Goal: Information Seeking & Learning: Learn about a topic

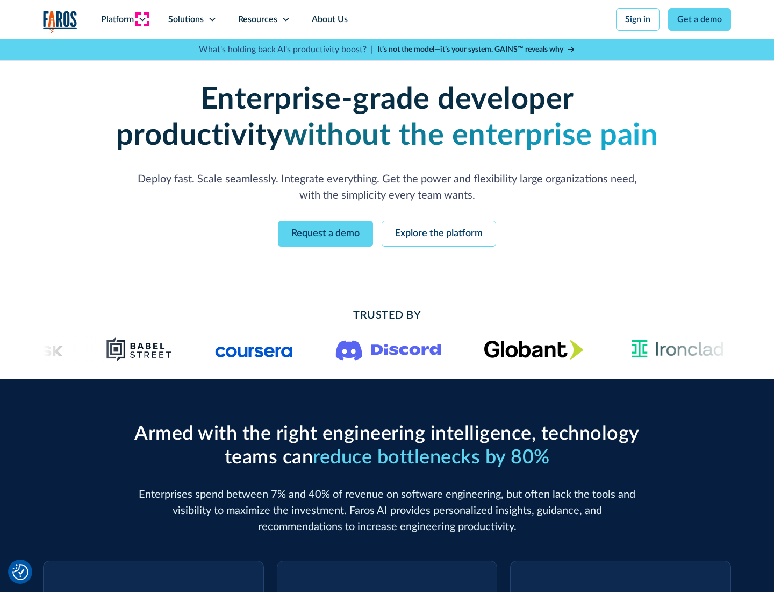
click at [142, 19] on icon at bounding box center [142, 19] width 9 height 9
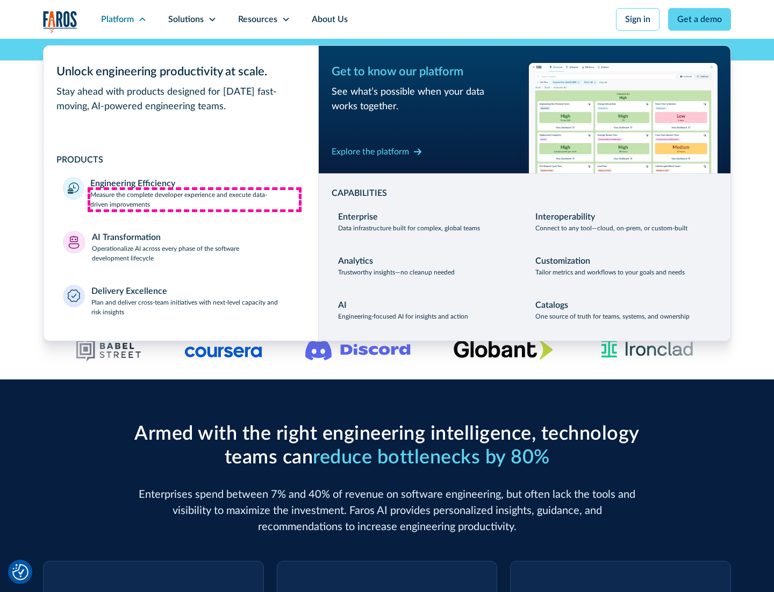
click at [195, 199] on p "Measure the complete developer experience and execute data-driven improvements" at bounding box center [194, 199] width 209 height 19
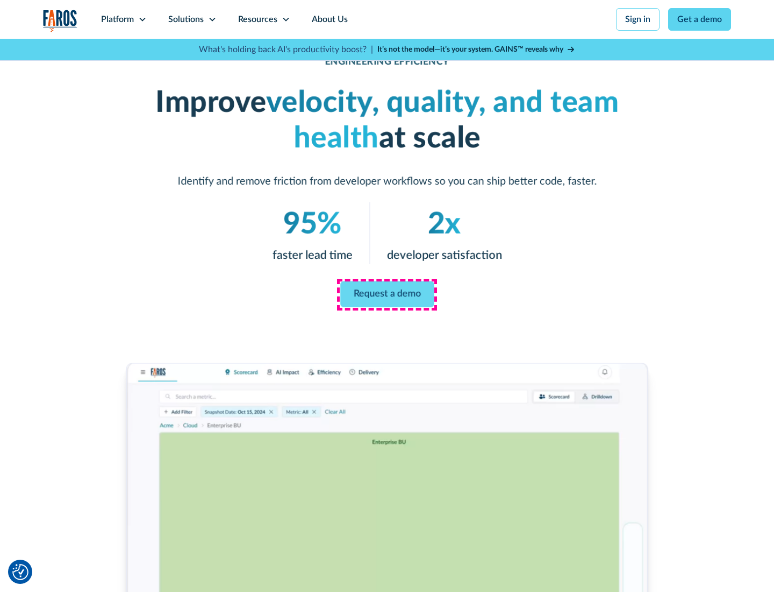
click at [387, 294] on link "Request a demo" at bounding box center [387, 294] width 94 height 26
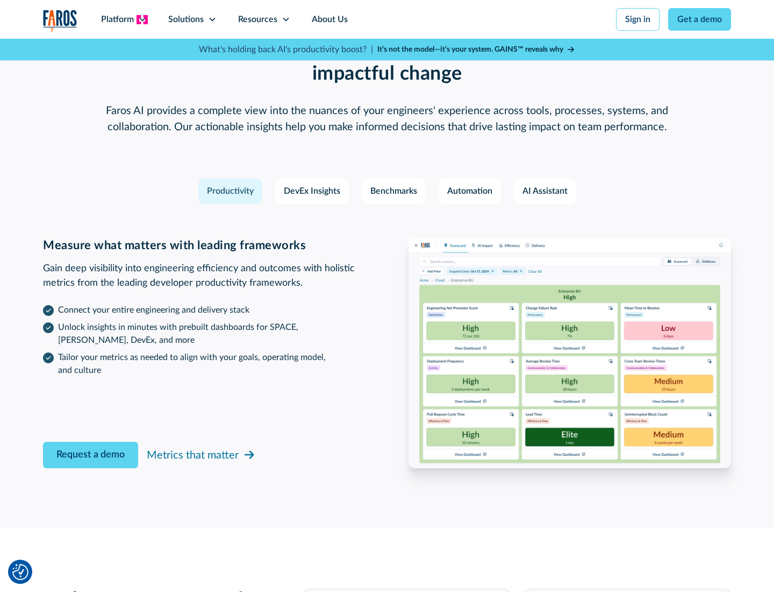
click at [142, 19] on icon at bounding box center [142, 19] width 9 height 9
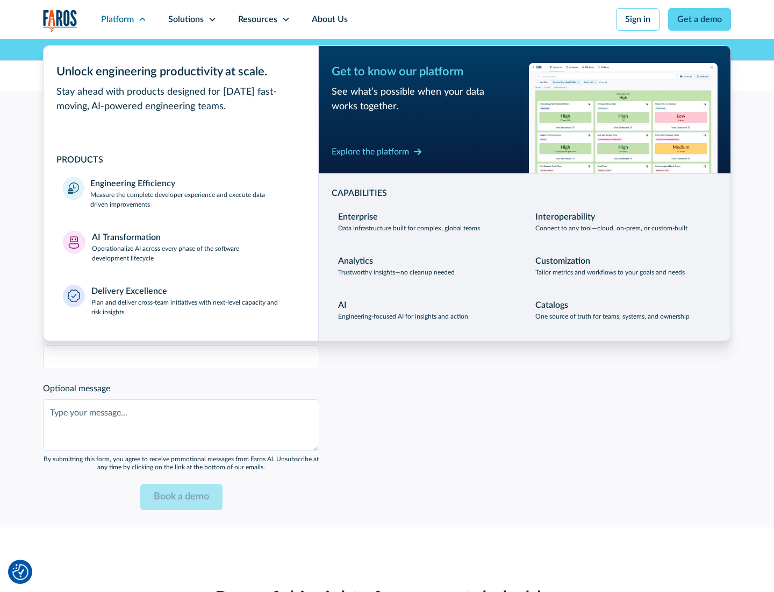
scroll to position [2359, 0]
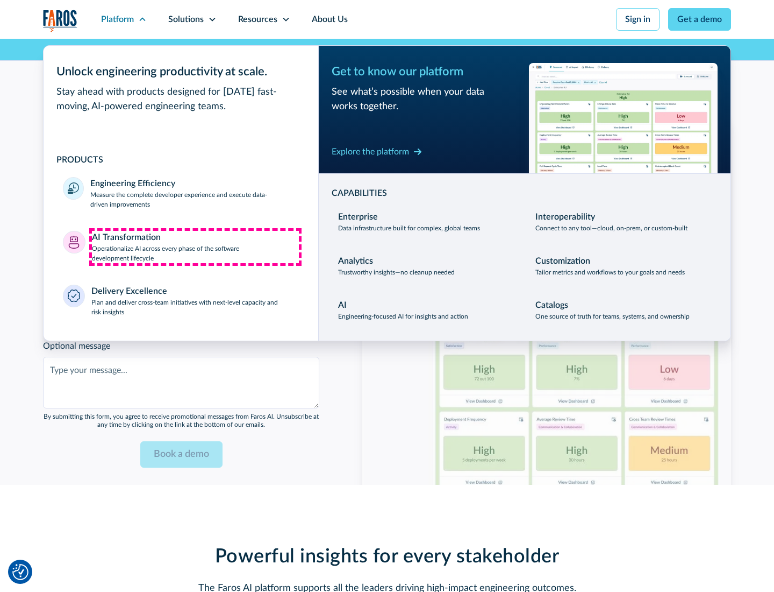
click at [195, 246] on p "Operationalize AI across every phase of the software development lifecycle" at bounding box center [196, 253] width 208 height 19
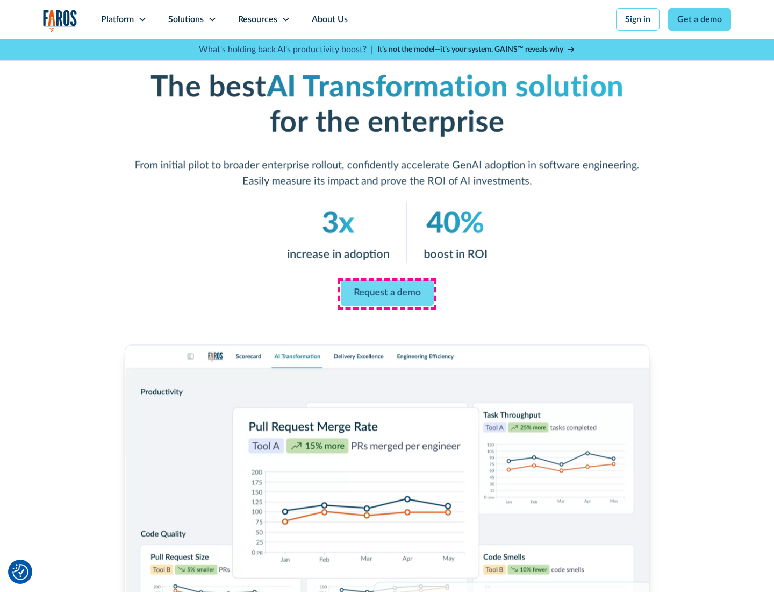
click at [387, 292] on link "Request a demo" at bounding box center [386, 293] width 93 height 26
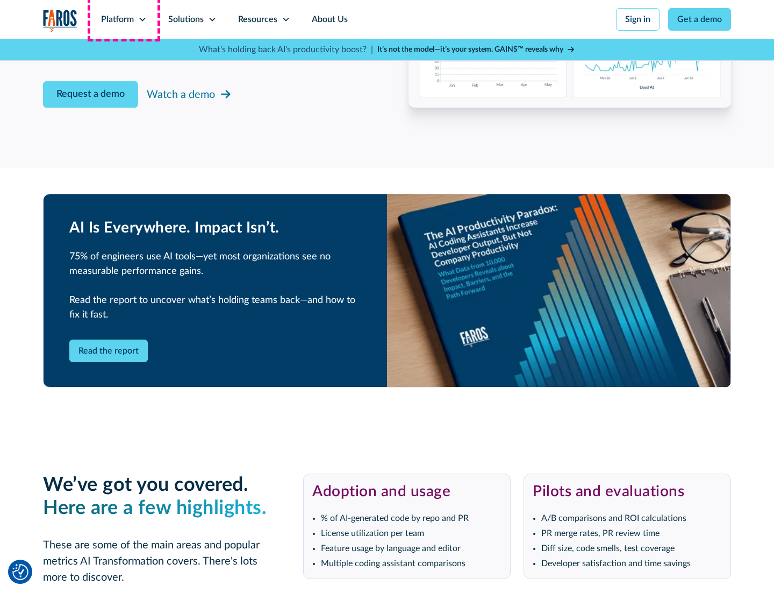
click at [124, 19] on div "Platform" at bounding box center [117, 19] width 33 height 13
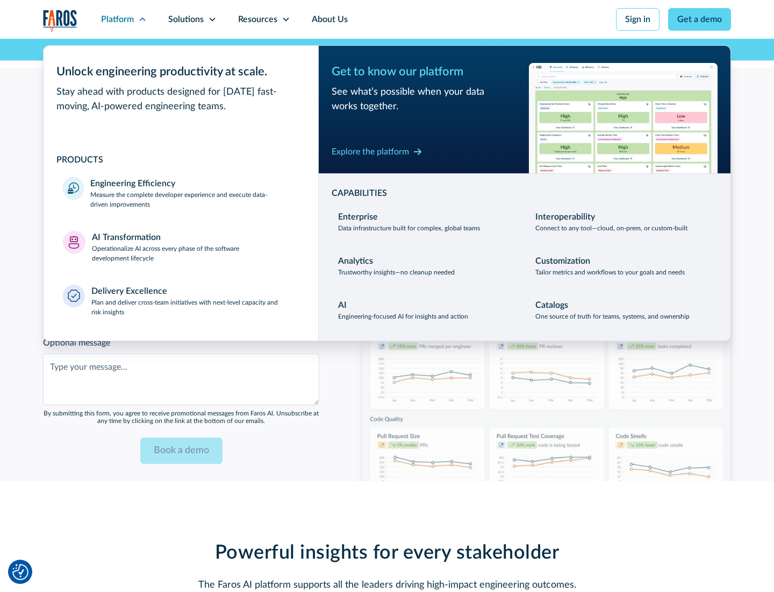
scroll to position [2618, 0]
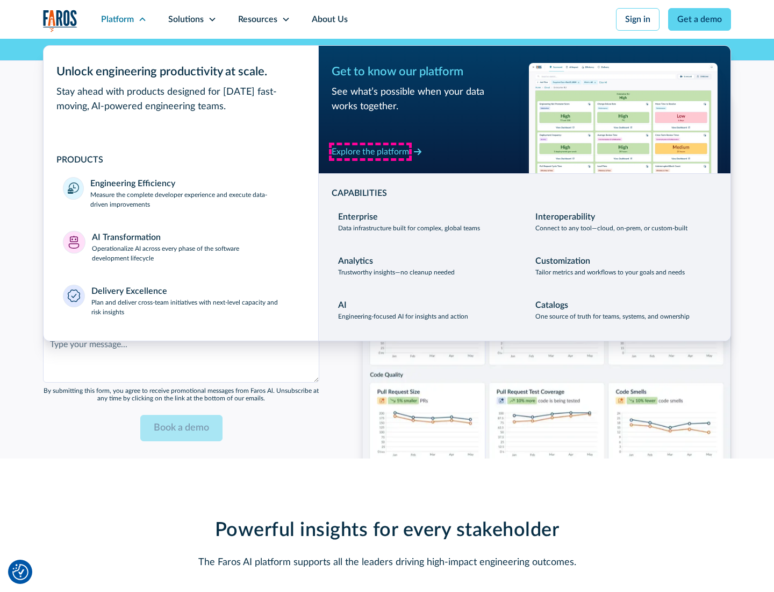
click at [371, 151] on div "Explore the platform" at bounding box center [370, 151] width 77 height 13
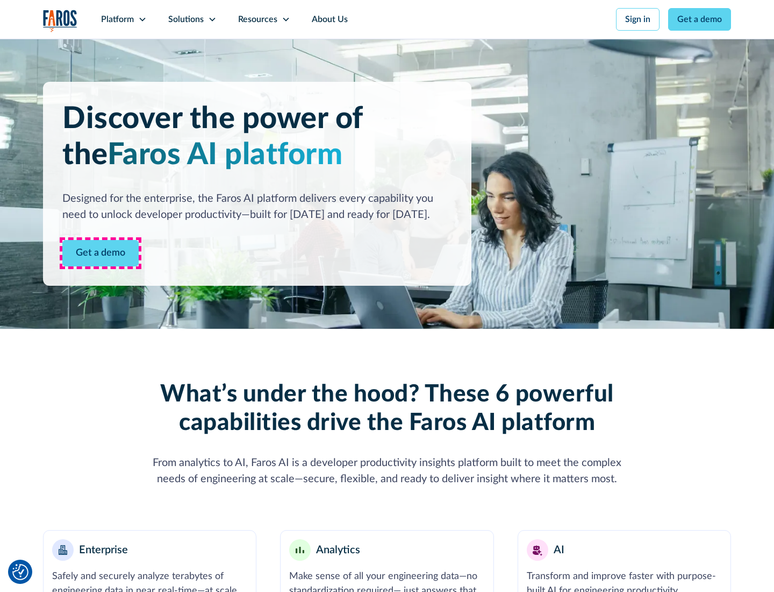
click at [101, 253] on link "Get a demo" at bounding box center [100, 253] width 76 height 26
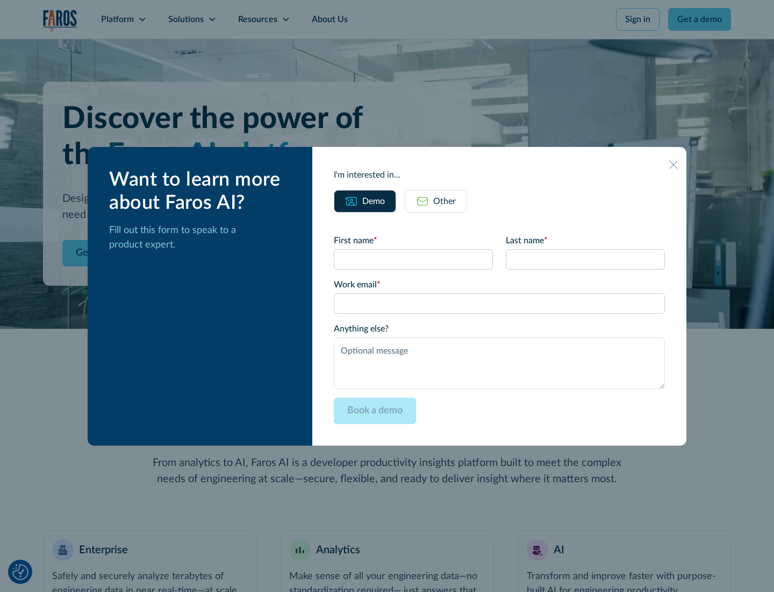
click at [445, 201] on div "Other" at bounding box center [444, 201] width 23 height 13
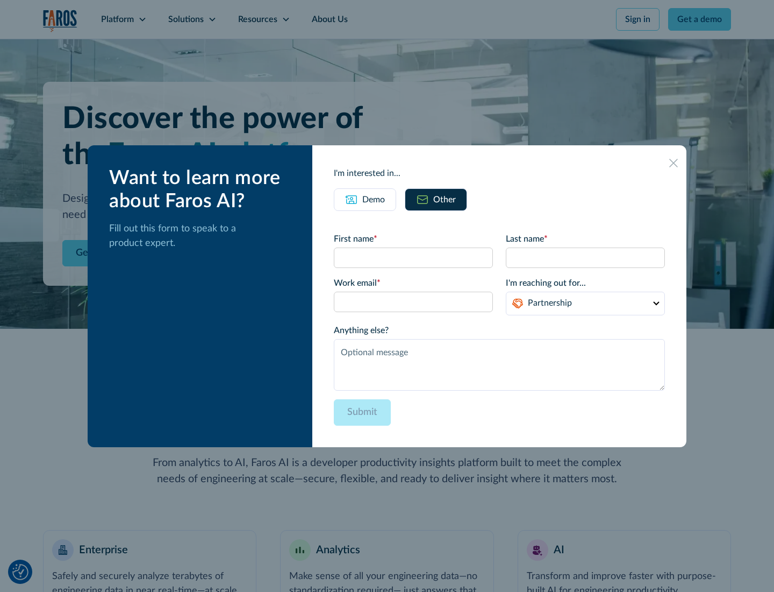
click at [374, 199] on div "Demo" at bounding box center [373, 199] width 23 height 13
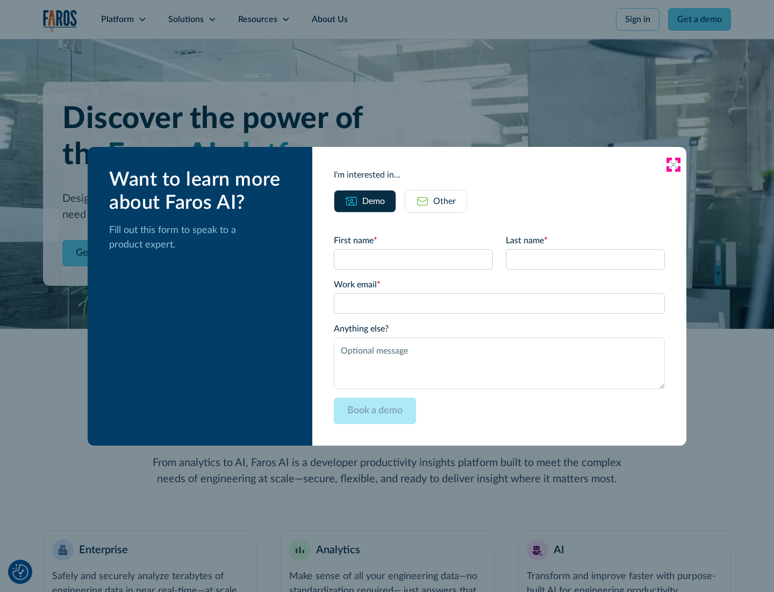
click at [674, 164] on icon at bounding box center [674, 164] width 9 height 9
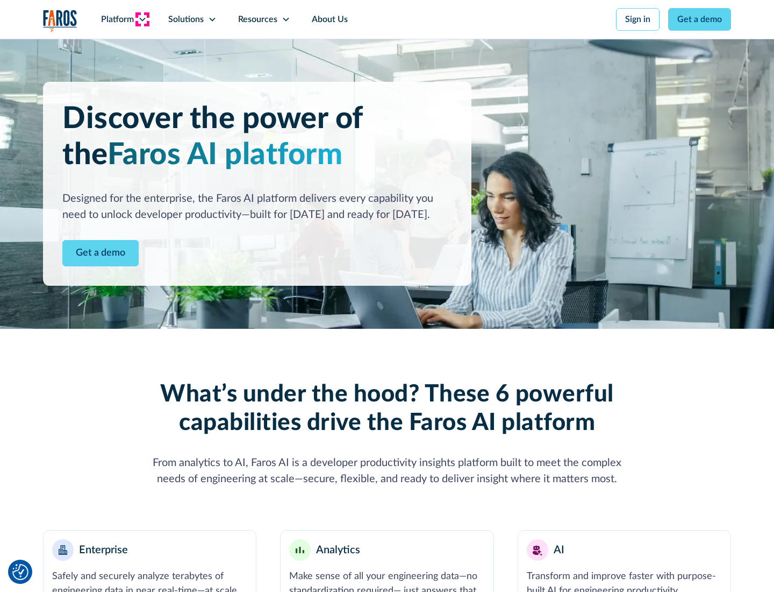
click at [142, 19] on icon at bounding box center [142, 19] width 9 height 9
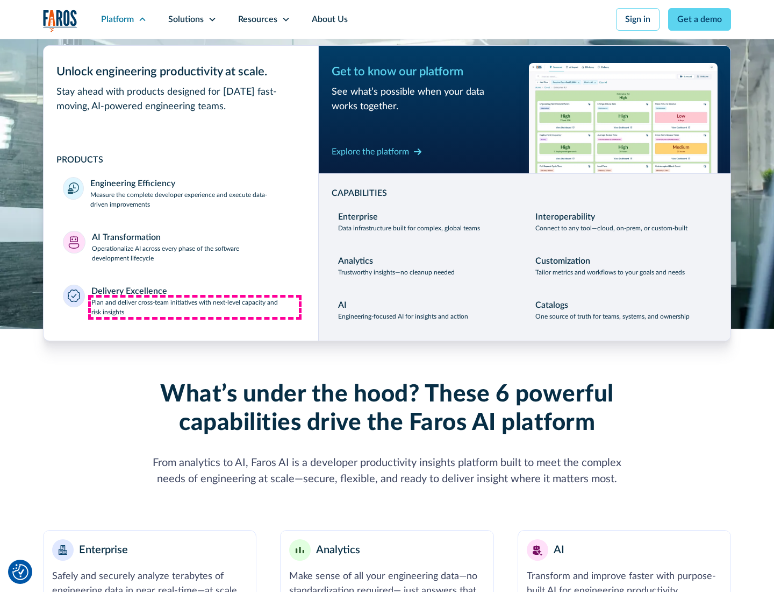
click at [195, 307] on p "Plan and deliver cross-team initiatives with next-level capacity and risk insig…" at bounding box center [195, 306] width 208 height 19
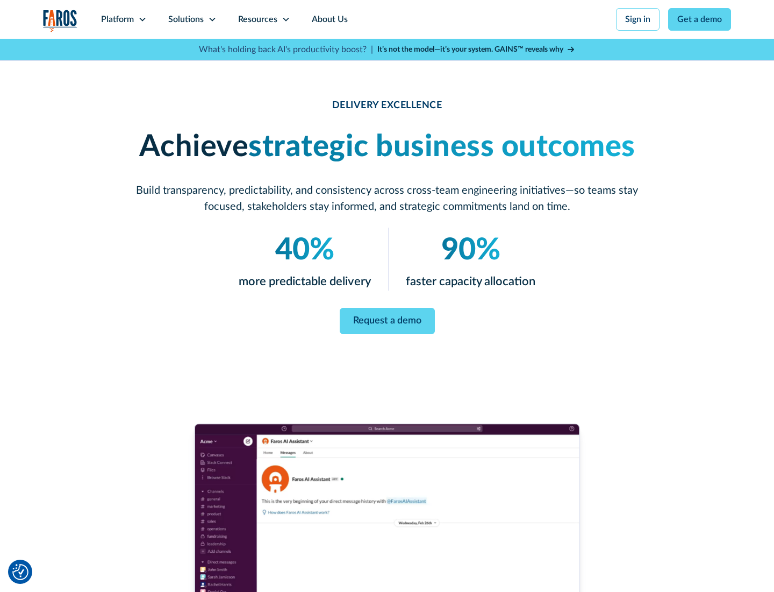
click at [212, 19] on icon at bounding box center [212, 19] width 9 height 9
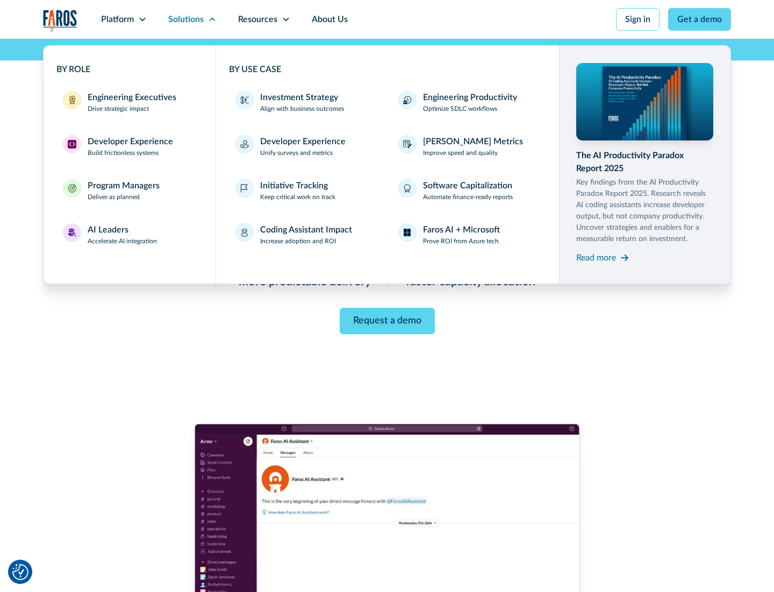
click at [129, 102] on div "Engineering Executives" at bounding box center [132, 97] width 89 height 13
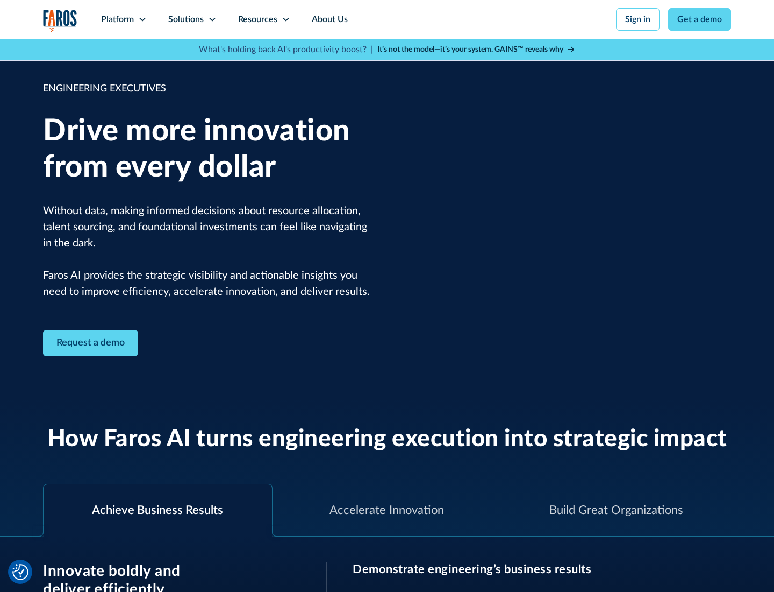
click at [212, 19] on icon at bounding box center [212, 19] width 9 height 9
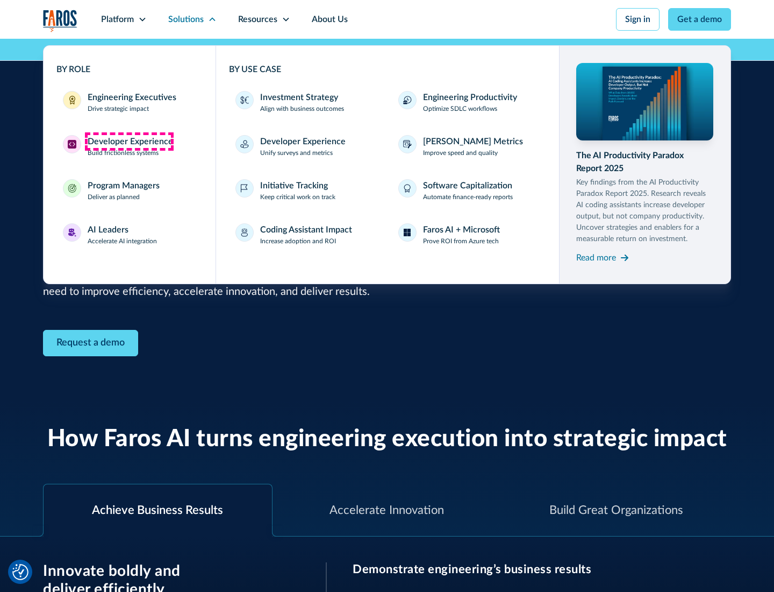
click at [129, 141] on div "Developer Experience" at bounding box center [131, 141] width 86 height 13
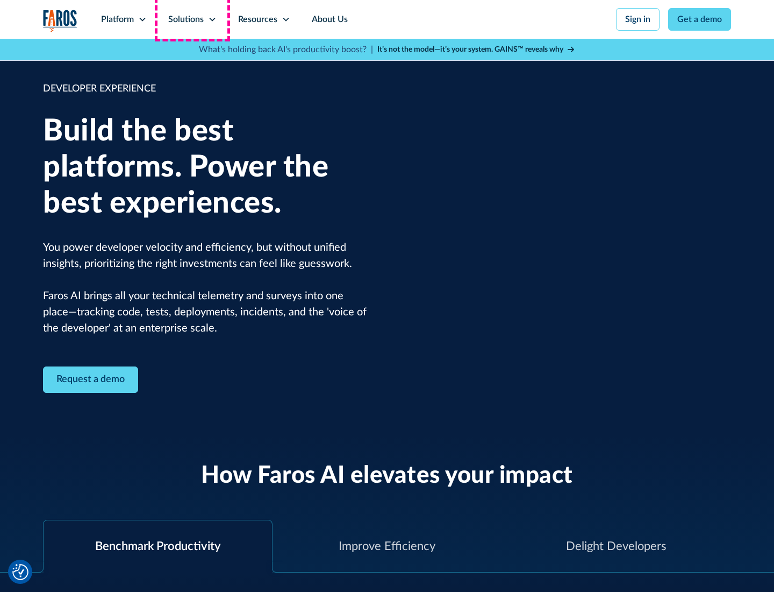
click at [192, 19] on div "Solutions" at bounding box center [185, 19] width 35 height 13
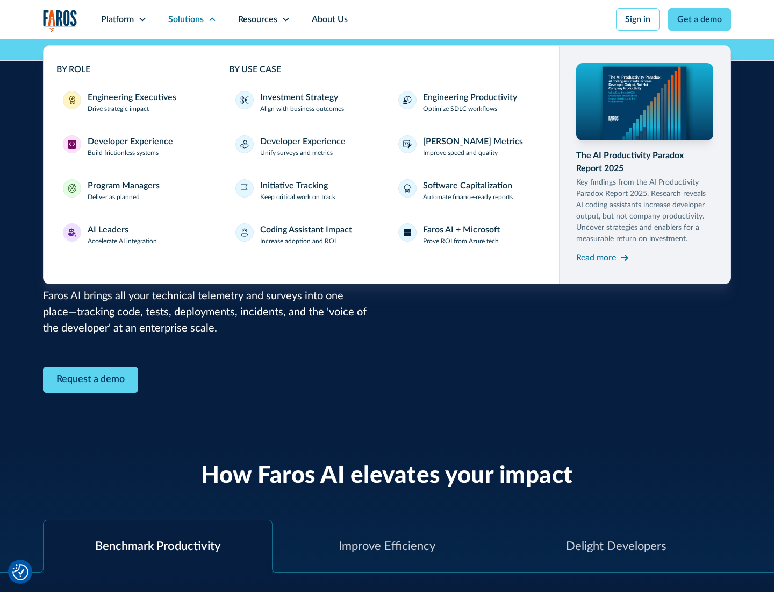
click at [123, 190] on div "Program Managers" at bounding box center [124, 185] width 72 height 13
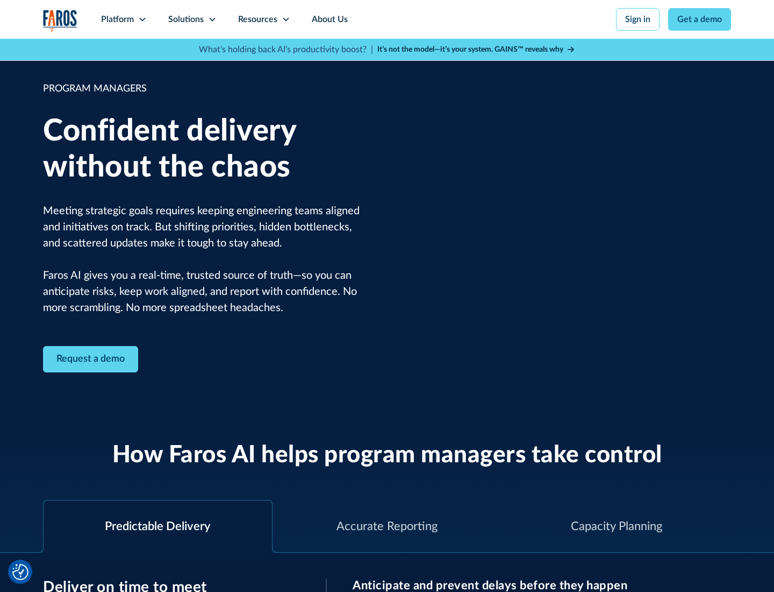
click at [212, 19] on icon at bounding box center [212, 19] width 9 height 9
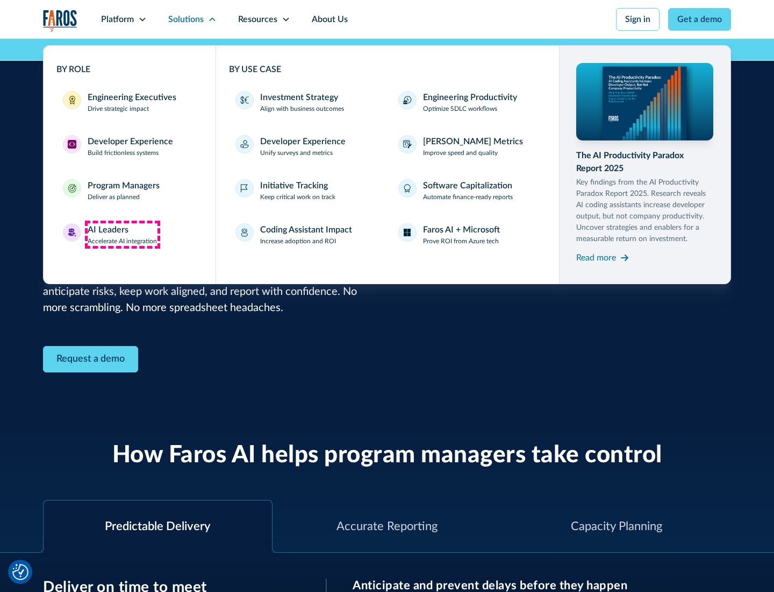
click at [123, 234] on div "AI Leaders" at bounding box center [108, 229] width 41 height 13
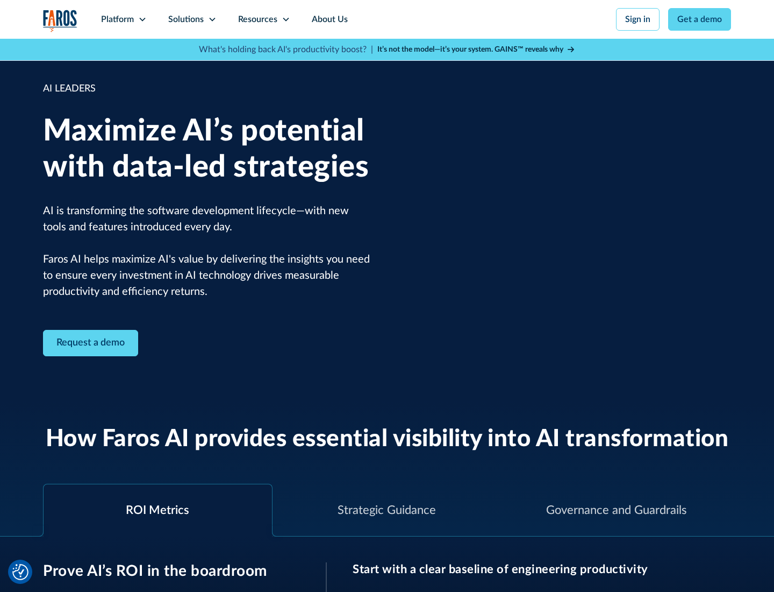
click at [212, 19] on icon at bounding box center [212, 19] width 9 height 9
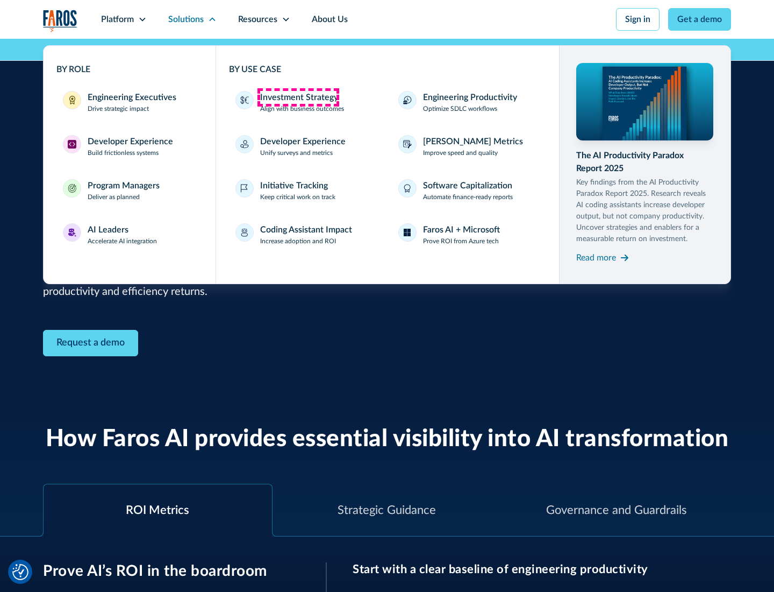
click at [298, 97] on div "Investment Strategy" at bounding box center [299, 97] width 78 height 13
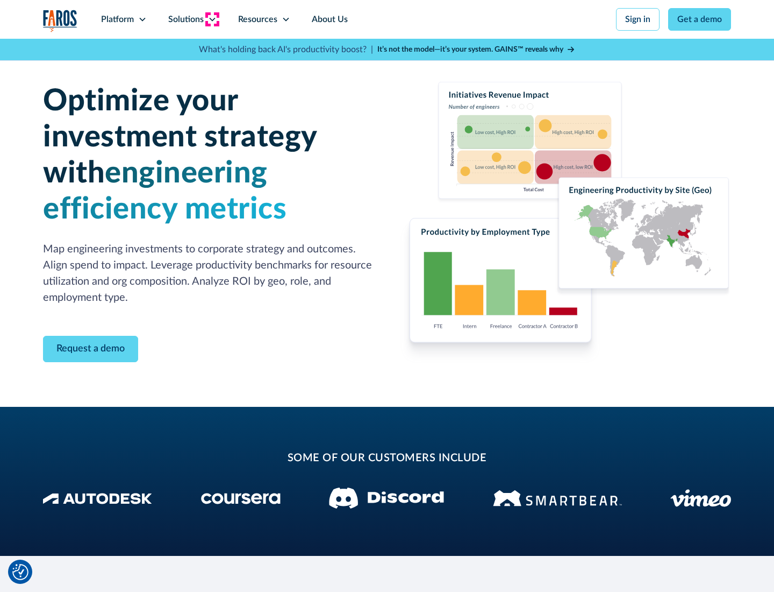
click at [212, 19] on icon at bounding box center [212, 19] width 9 height 9
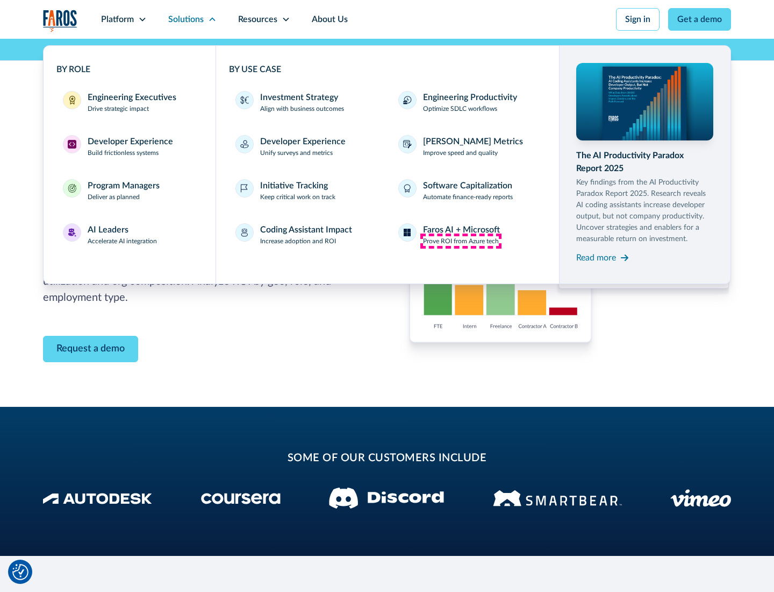
click at [461, 241] on p "Prove ROI from Azure tech" at bounding box center [461, 241] width 76 height 10
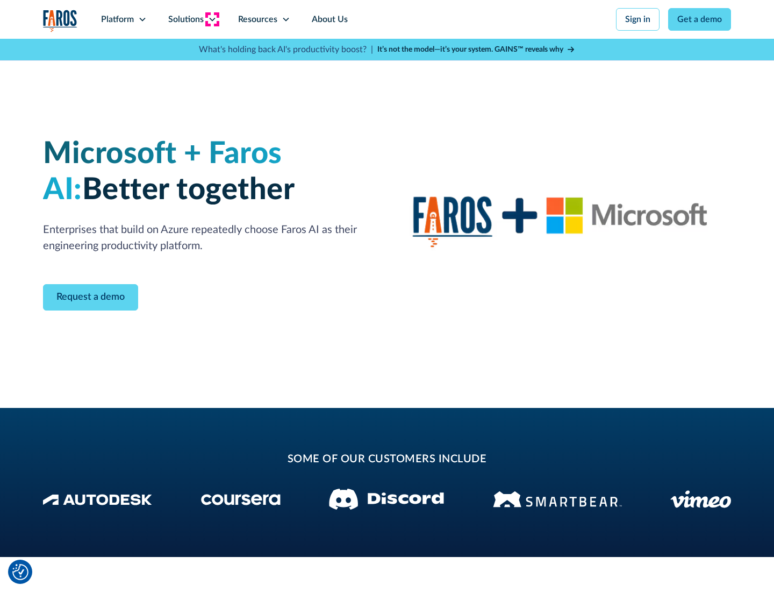
click at [212, 19] on icon at bounding box center [212, 19] width 9 height 9
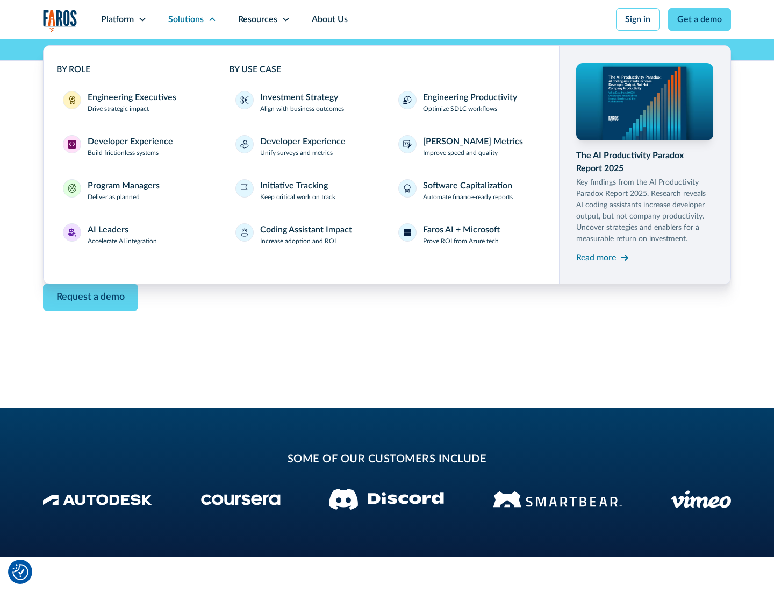
click at [596, 257] on div "Read more" at bounding box center [597, 257] width 40 height 13
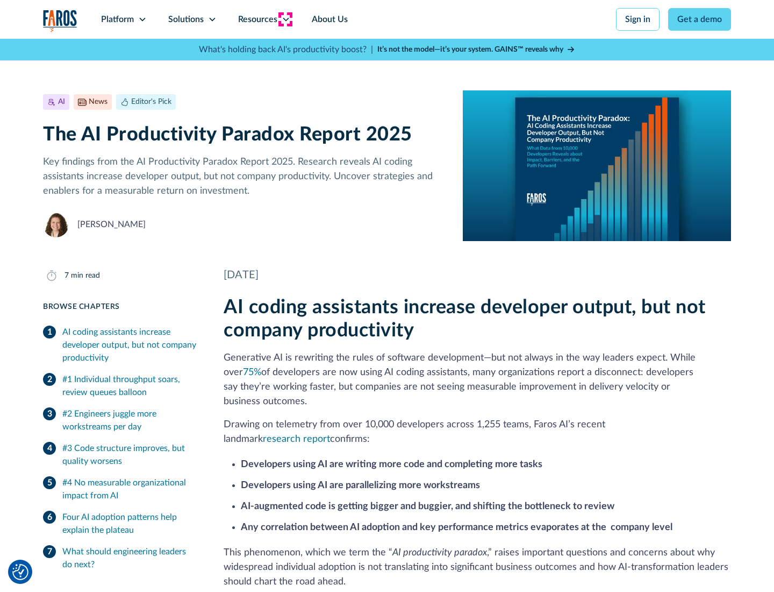
click at [285, 19] on icon at bounding box center [286, 19] width 9 height 9
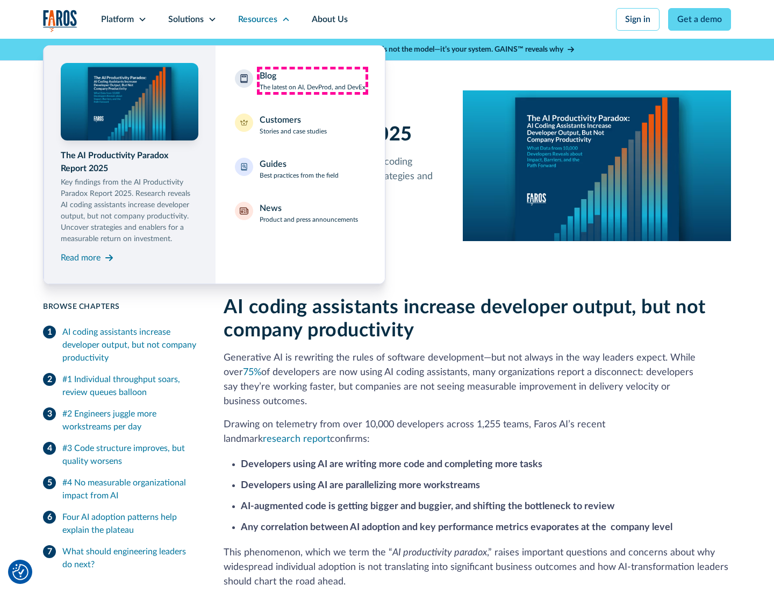
click at [312, 81] on div "Blog The latest on AI, DevProd, and DevEx" at bounding box center [313, 80] width 106 height 23
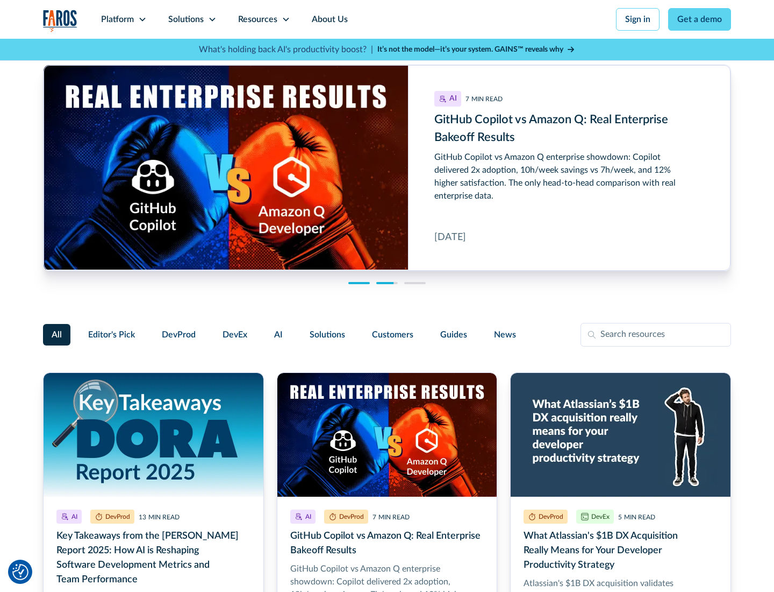
click at [700, 19] on link "Get a demo" at bounding box center [700, 19] width 63 height 23
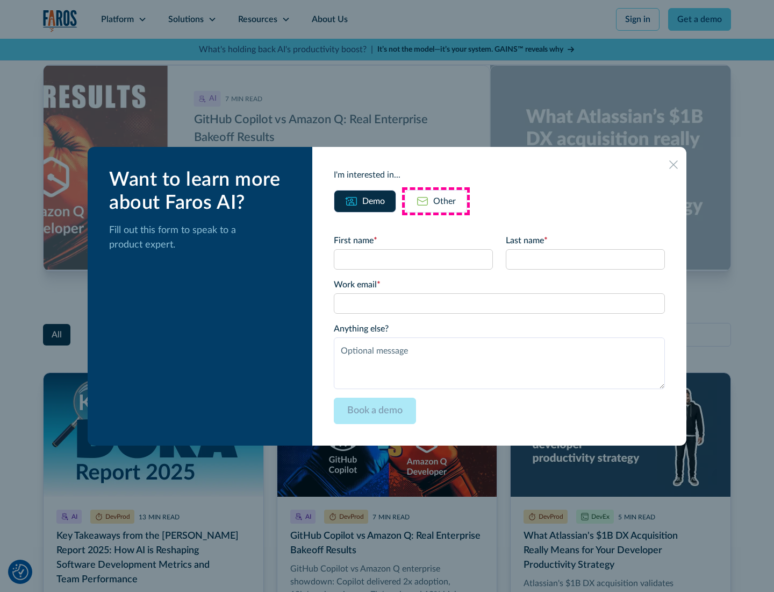
click at [436, 201] on div "Other" at bounding box center [444, 201] width 23 height 13
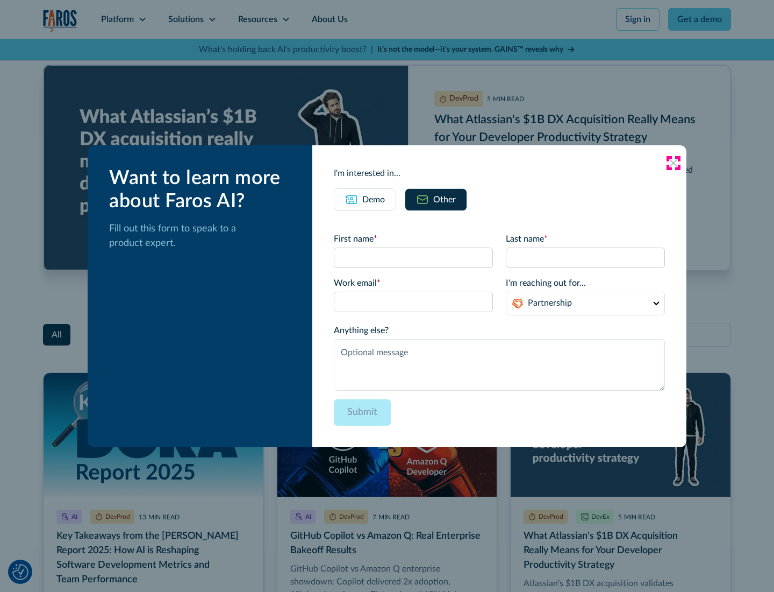
click at [674, 162] on icon at bounding box center [674, 163] width 9 height 9
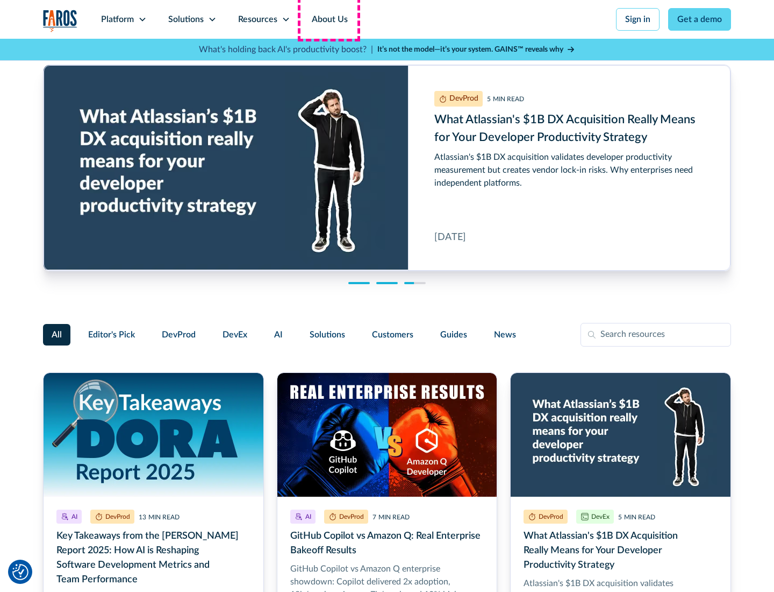
click at [329, 19] on link "About Us" at bounding box center [330, 19] width 58 height 39
